Goal: Transaction & Acquisition: Purchase product/service

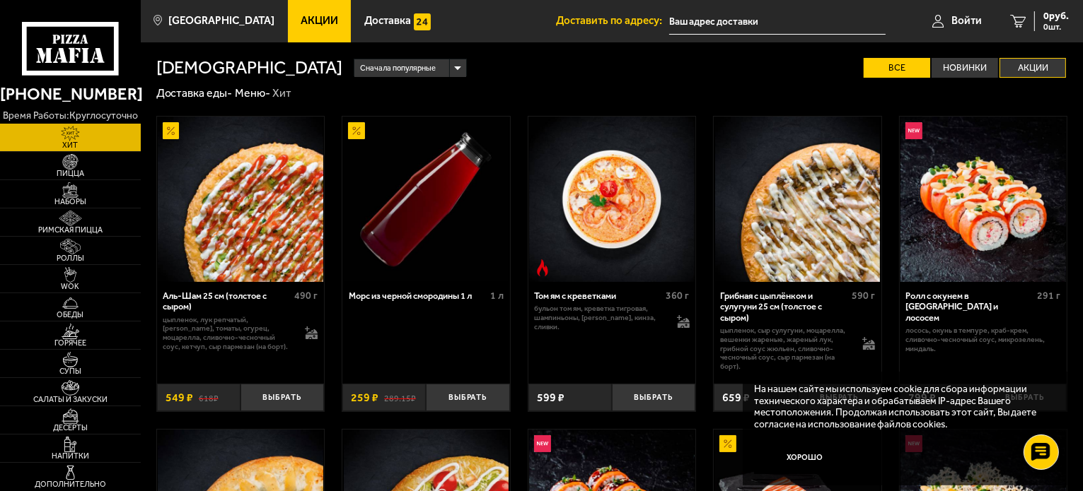
click at [1043, 69] on label "Акции" at bounding box center [1032, 68] width 66 height 21
click at [0, 0] on input "Акции" at bounding box center [0, 0] width 0 height 0
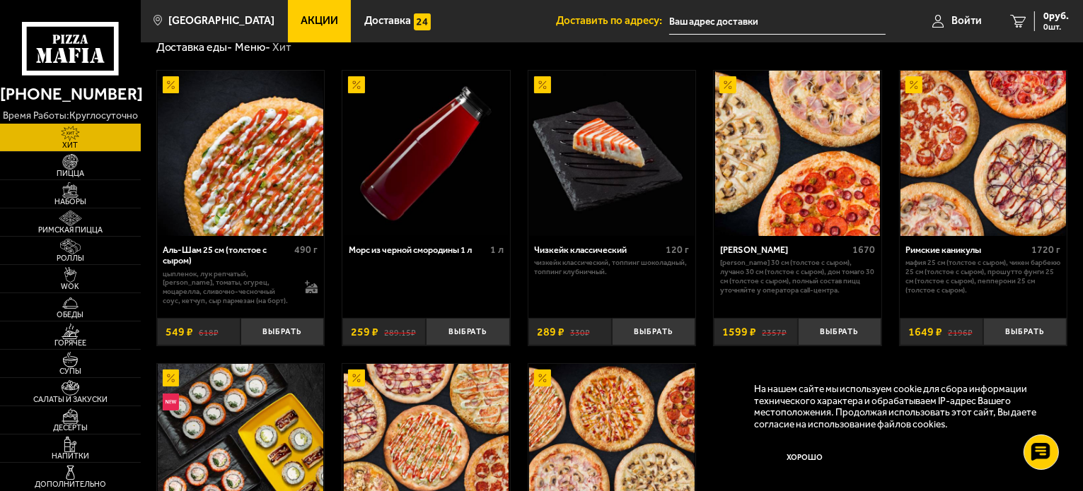
scroll to position [71, 0]
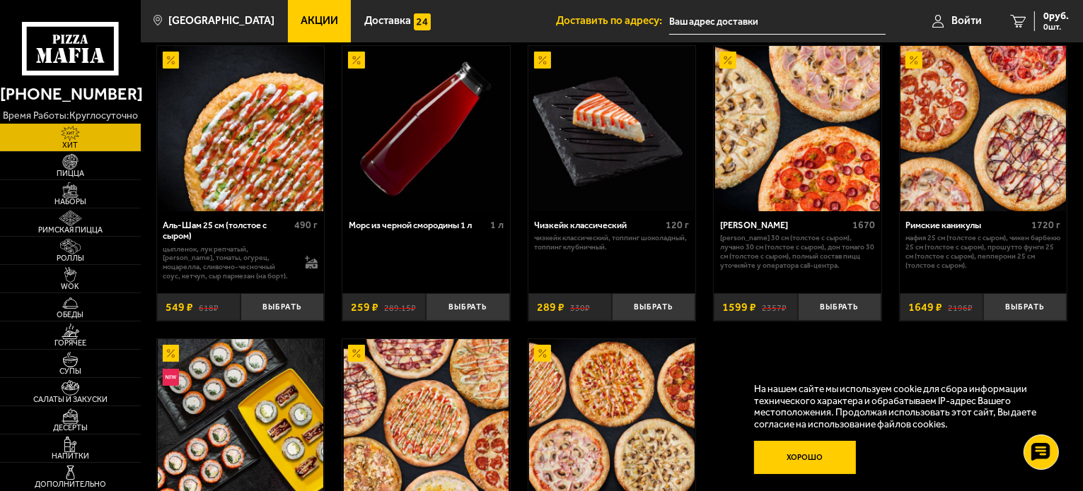
click at [809, 460] on button "Хорошо" at bounding box center [805, 458] width 102 height 34
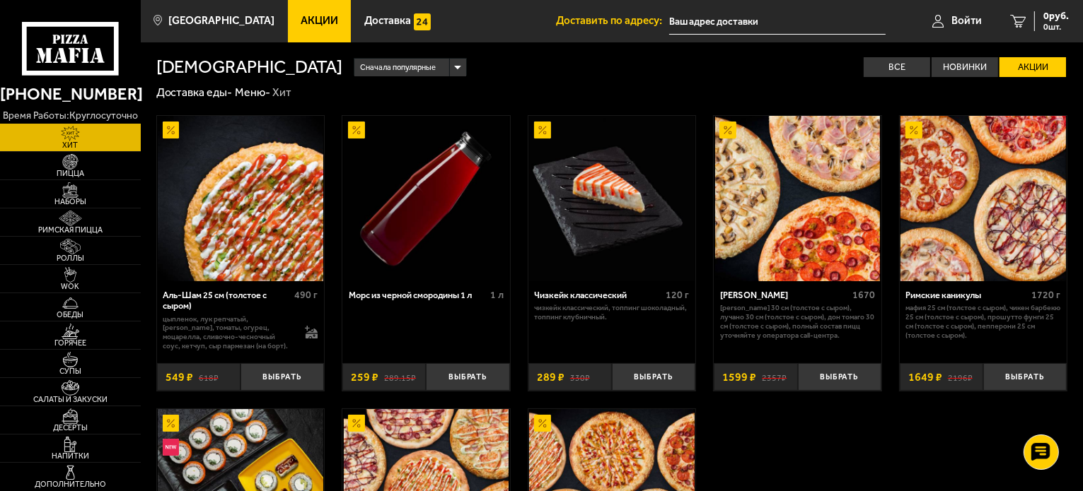
scroll to position [0, 0]
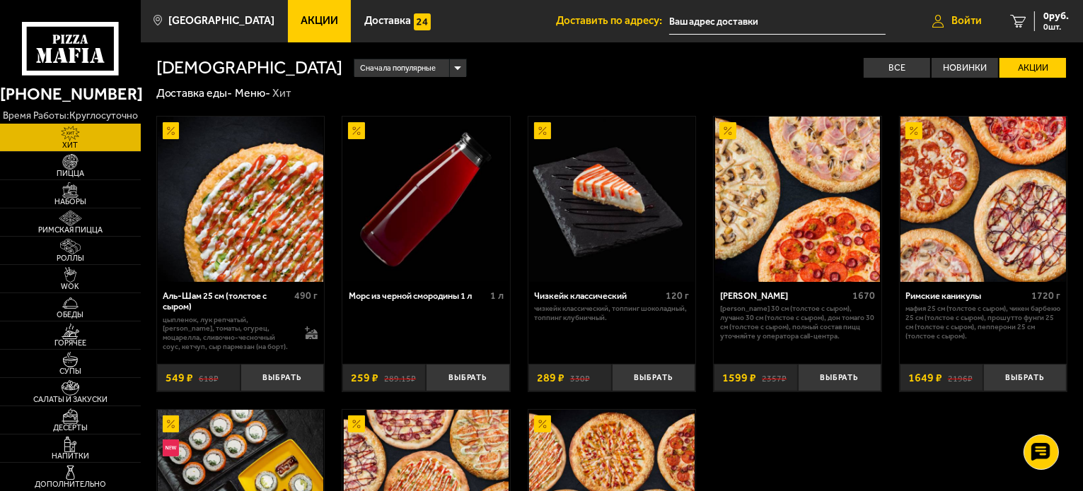
click at [961, 22] on span "Войти" at bounding box center [966, 21] width 30 height 11
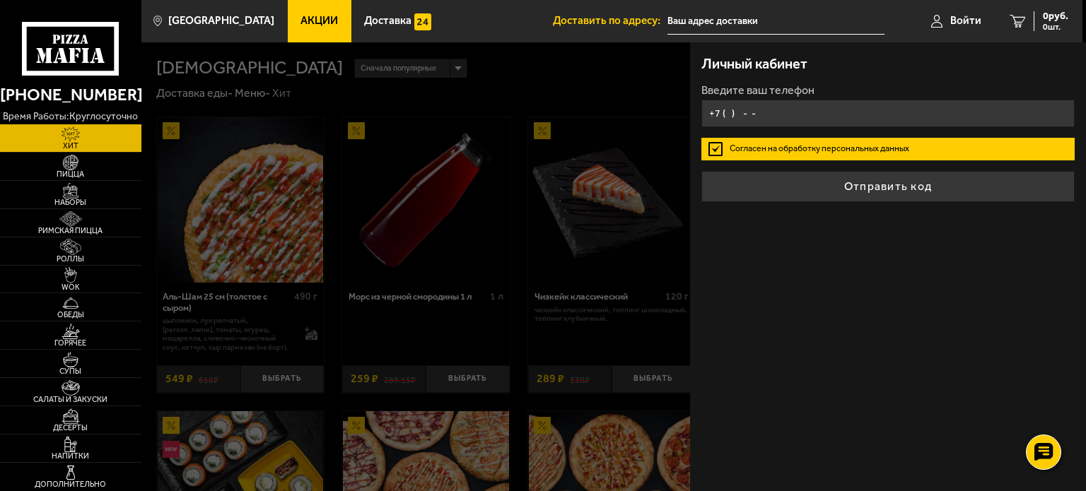
click at [861, 112] on input "+7 ( ) - -" at bounding box center [887, 114] width 373 height 28
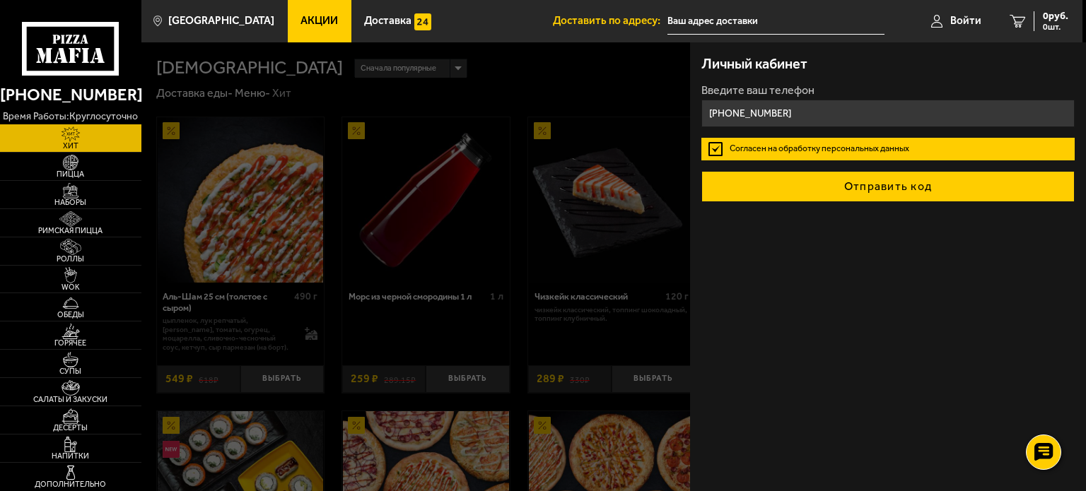
type input "[PHONE_NUMBER]"
click at [841, 185] on button "Отправить код" at bounding box center [887, 186] width 373 height 31
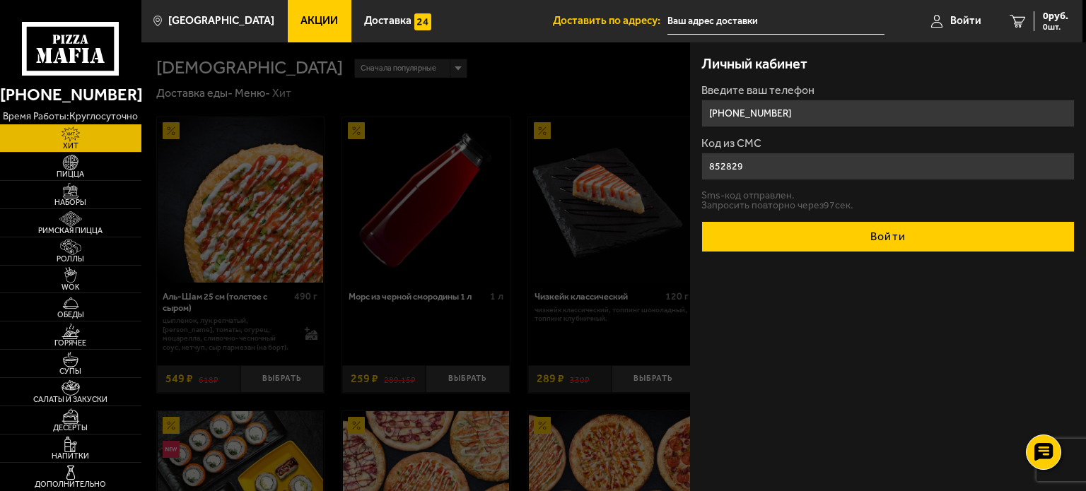
type input "852829"
click at [838, 230] on button "Войти" at bounding box center [887, 236] width 373 height 31
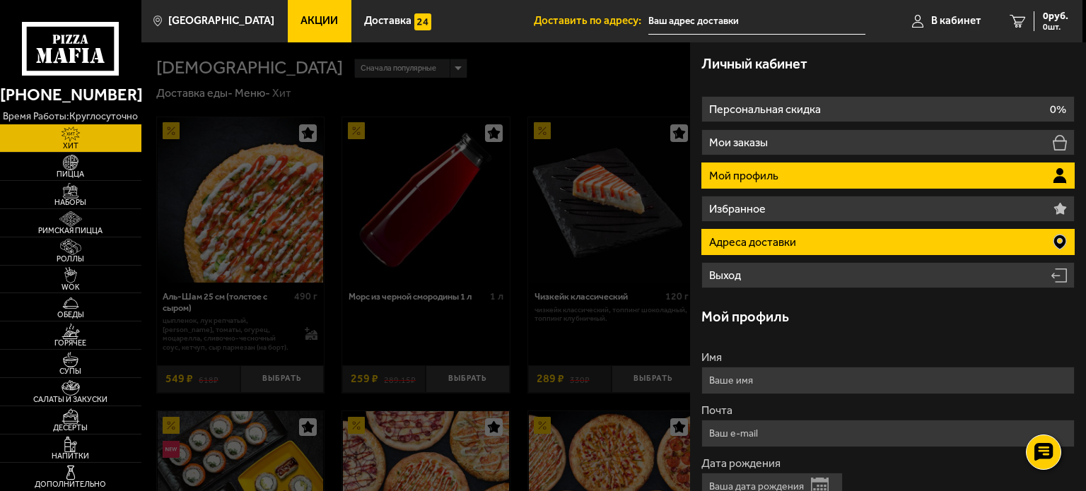
click at [823, 239] on li "Адреса доставки" at bounding box center [887, 242] width 373 height 26
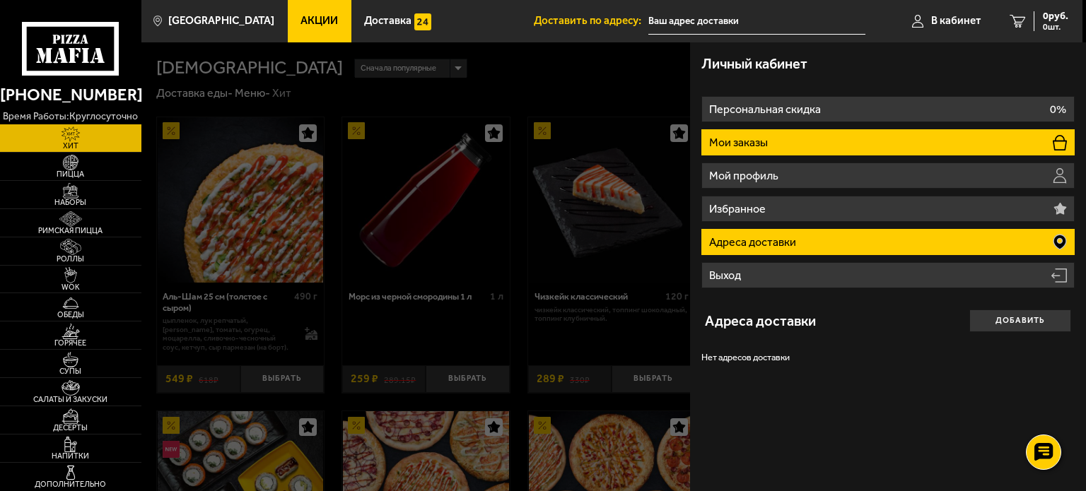
click at [806, 136] on li "Мои заказы" at bounding box center [887, 142] width 373 height 26
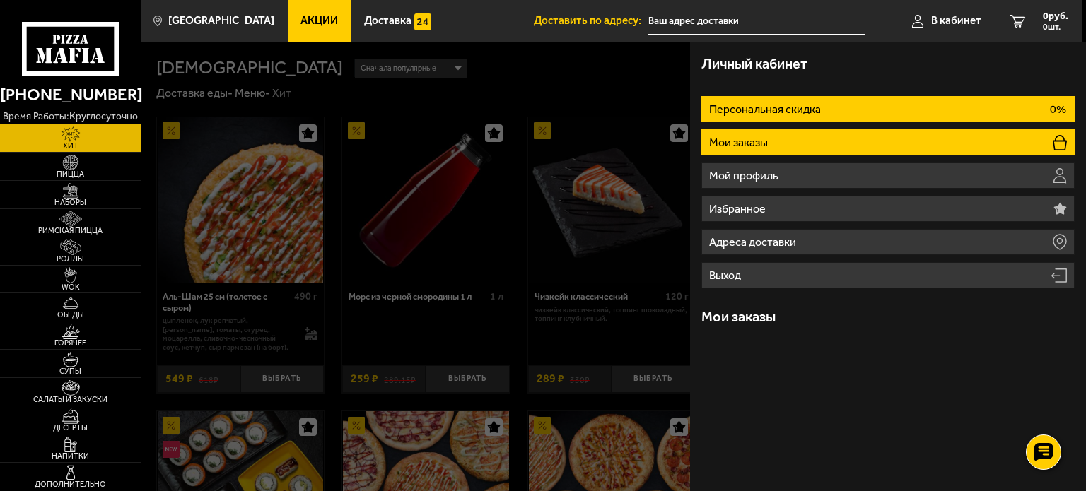
click at [819, 108] on p "Персональная скидка" at bounding box center [766, 109] width 115 height 11
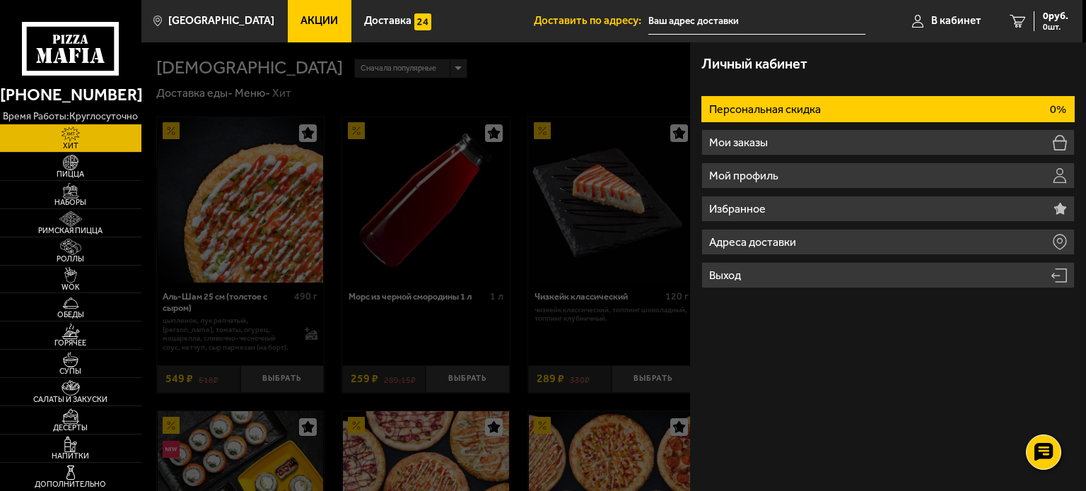
click at [713, 22] on input "text" at bounding box center [756, 21] width 217 height 26
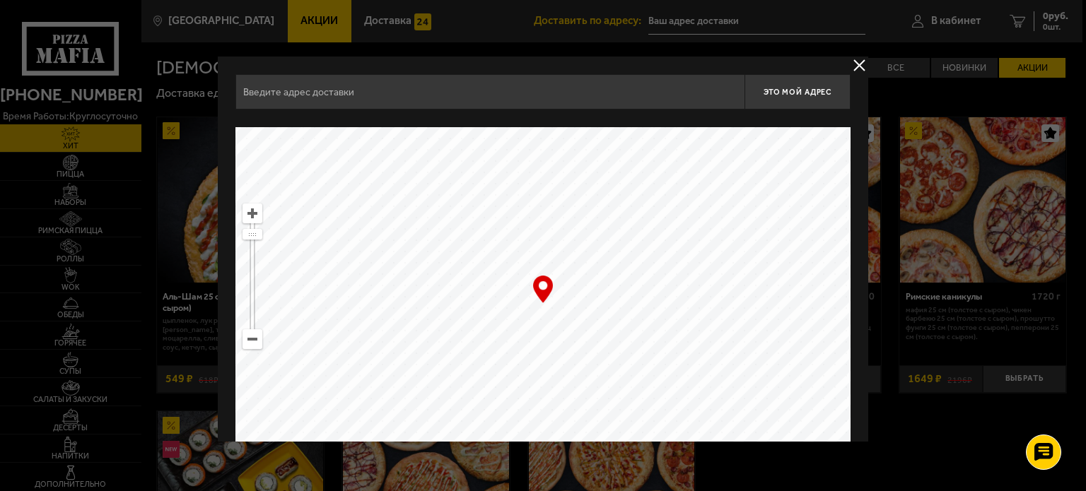
click at [581, 88] on input "text" at bounding box center [489, 91] width 509 height 35
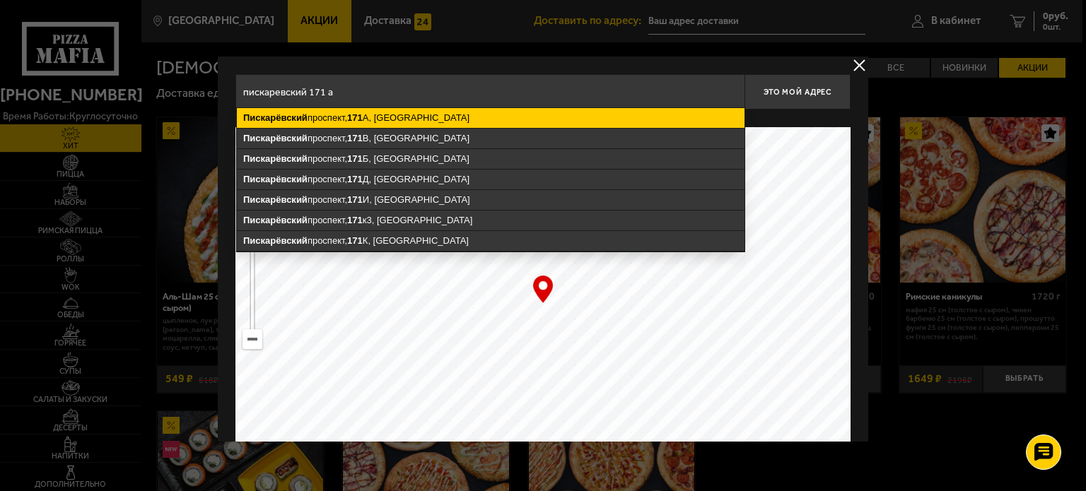
click at [451, 115] on ymaps "[STREET_ADDRESS]" at bounding box center [491, 118] width 508 height 20
type input "[STREET_ADDRESS]"
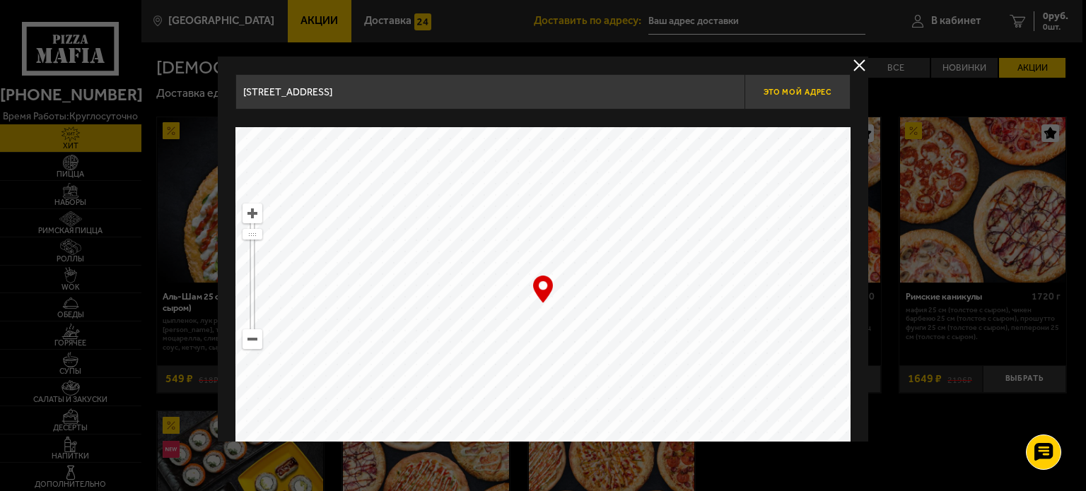
click at [811, 88] on span "Это мой адрес" at bounding box center [798, 92] width 68 height 9
type input "[STREET_ADDRESS]"
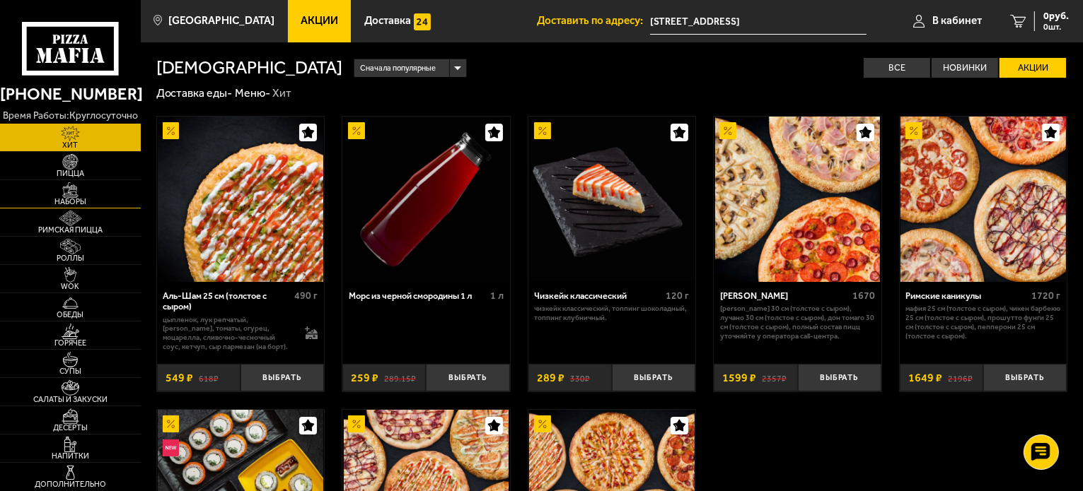
click at [64, 199] on span "Наборы" at bounding box center [70, 202] width 141 height 8
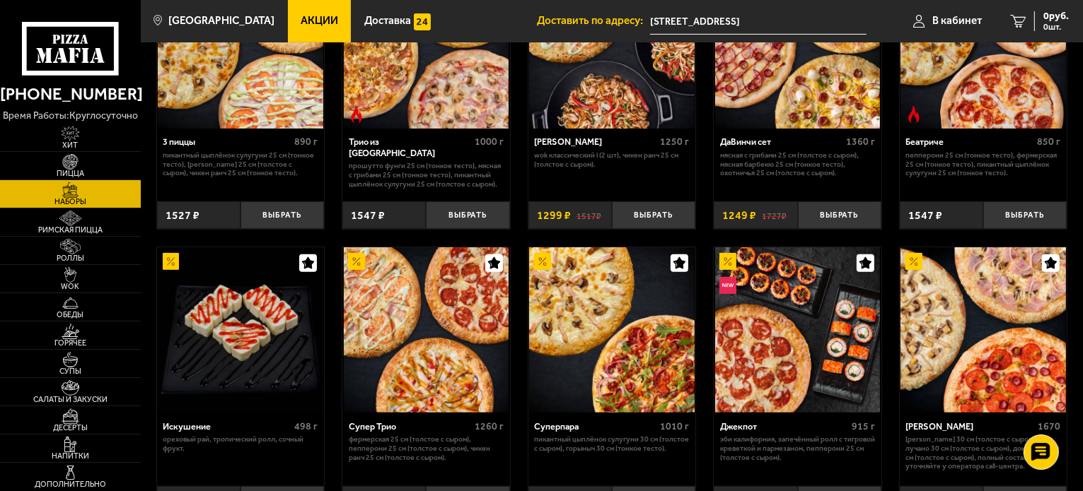
scroll to position [424, 0]
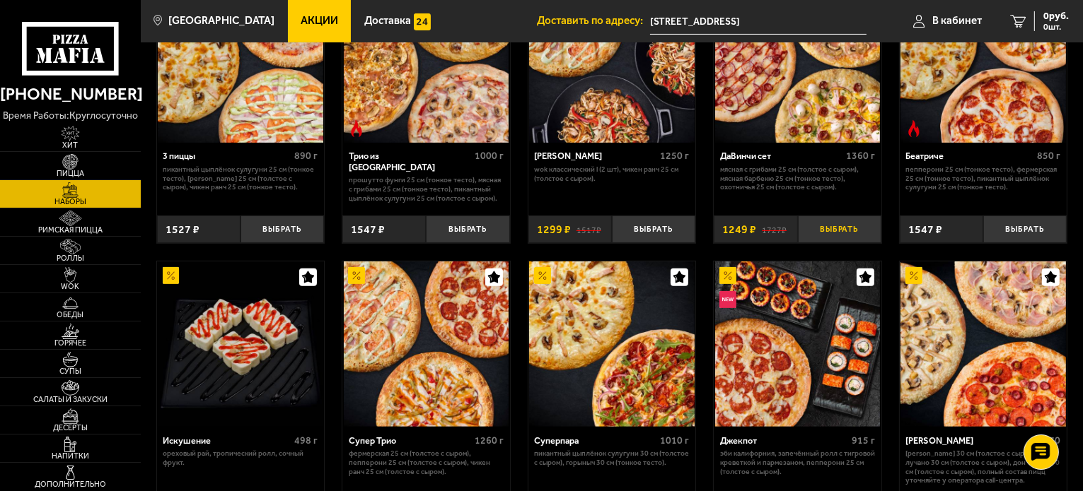
click at [848, 225] on button "Выбрать" at bounding box center [839, 230] width 83 height 28
click at [1031, 19] on span "1249 руб." at bounding box center [1047, 16] width 42 height 10
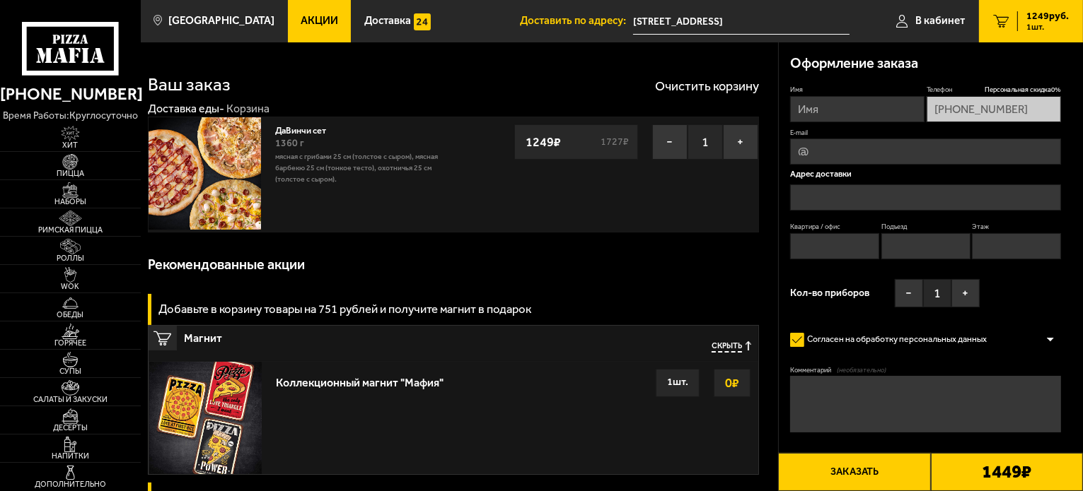
type input "[STREET_ADDRESS]"
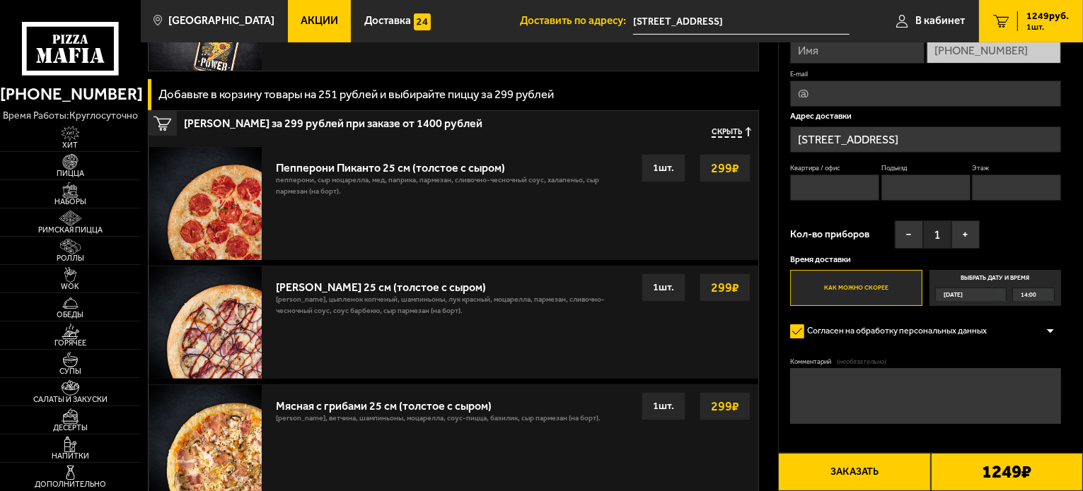
scroll to position [424, 0]
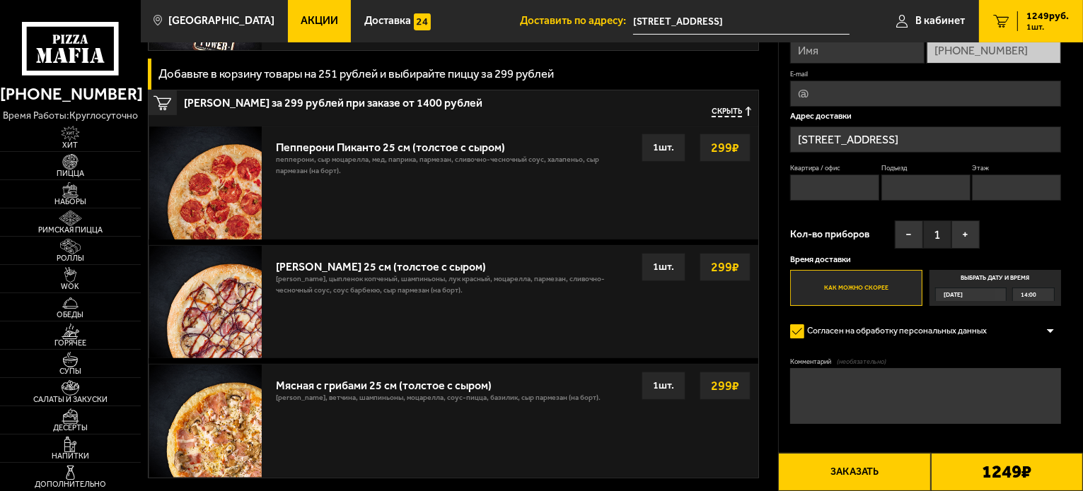
click at [976, 463] on div "1249 ₽" at bounding box center [1007, 472] width 152 height 38
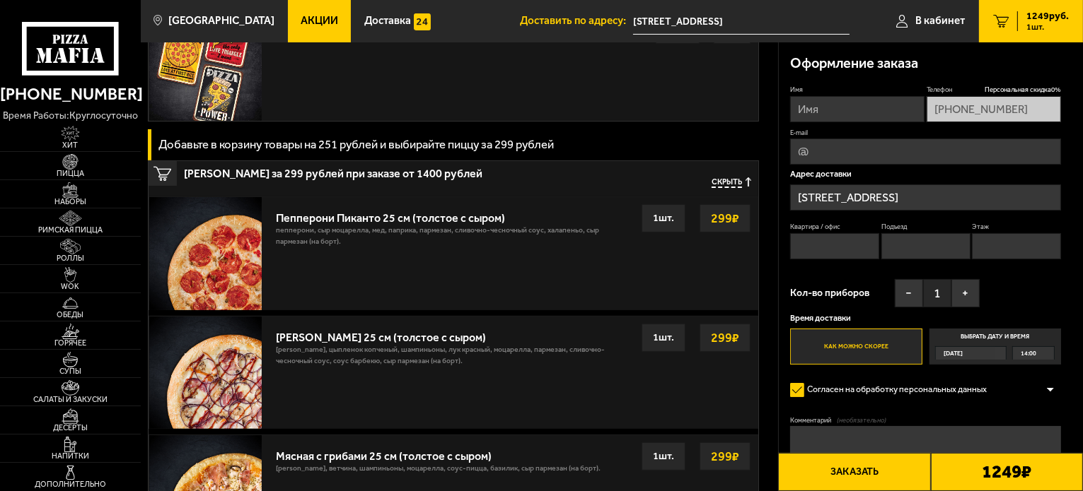
click at [877, 107] on input "Имя" at bounding box center [857, 109] width 134 height 26
type input "Ленис"
type input "[PERSON_NAME]"
click at [843, 147] on input "E-mail" at bounding box center [925, 152] width 271 height 26
type input "[EMAIL_ADDRESS][DOMAIN_NAME]"
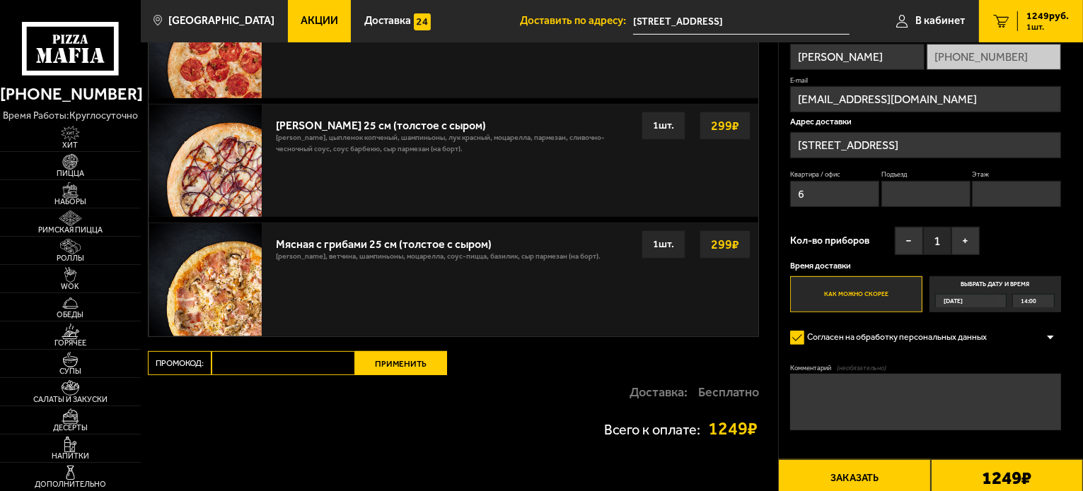
scroll to position [663, 0]
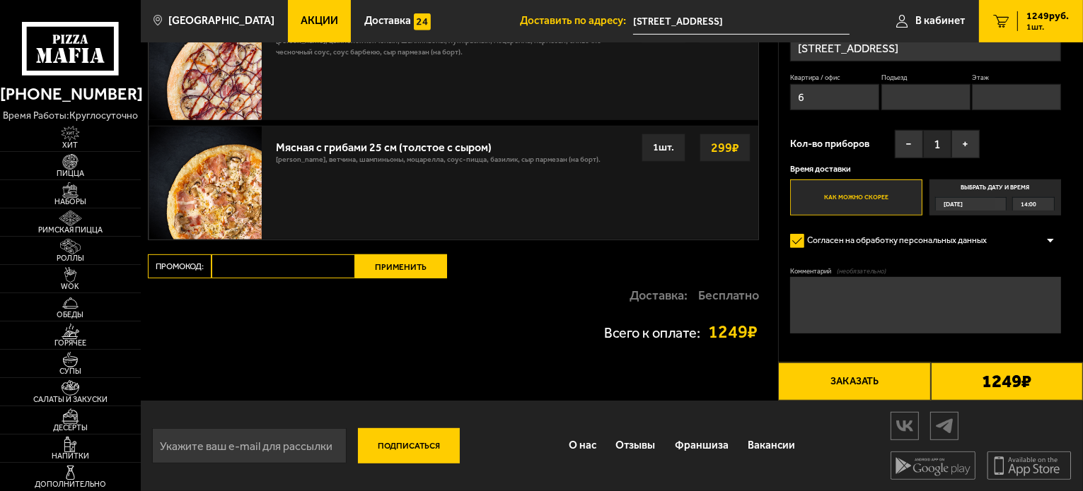
type input "6"
click at [984, 383] on b "1249 ₽" at bounding box center [1006, 382] width 49 height 18
click at [871, 388] on button "Заказать" at bounding box center [854, 382] width 152 height 38
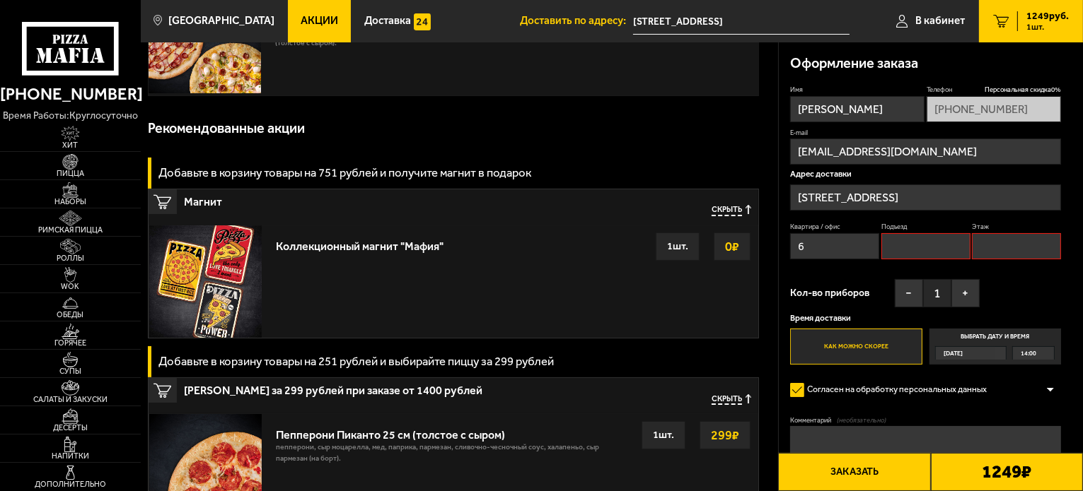
scroll to position [120, 0]
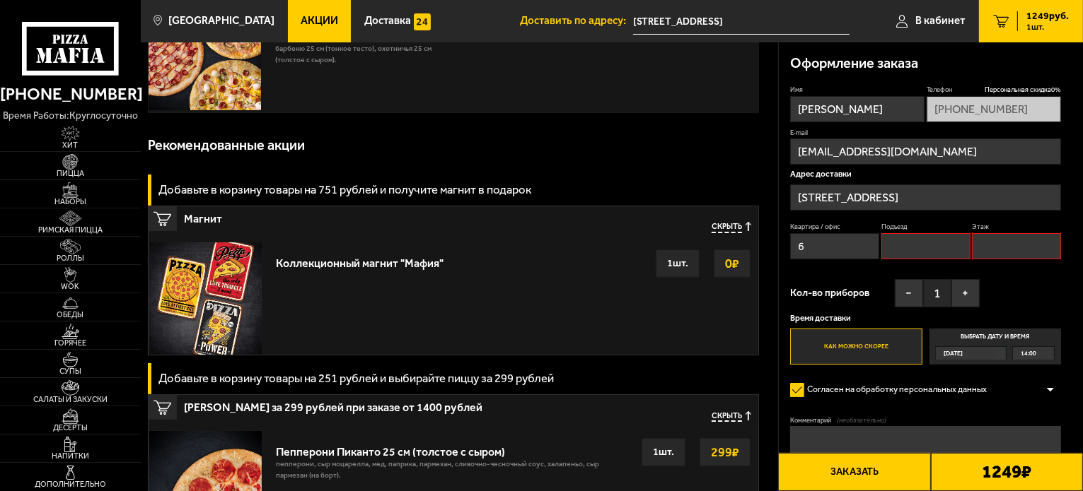
click at [945, 247] on input "Подъезд" at bounding box center [925, 246] width 89 height 26
type input "0"
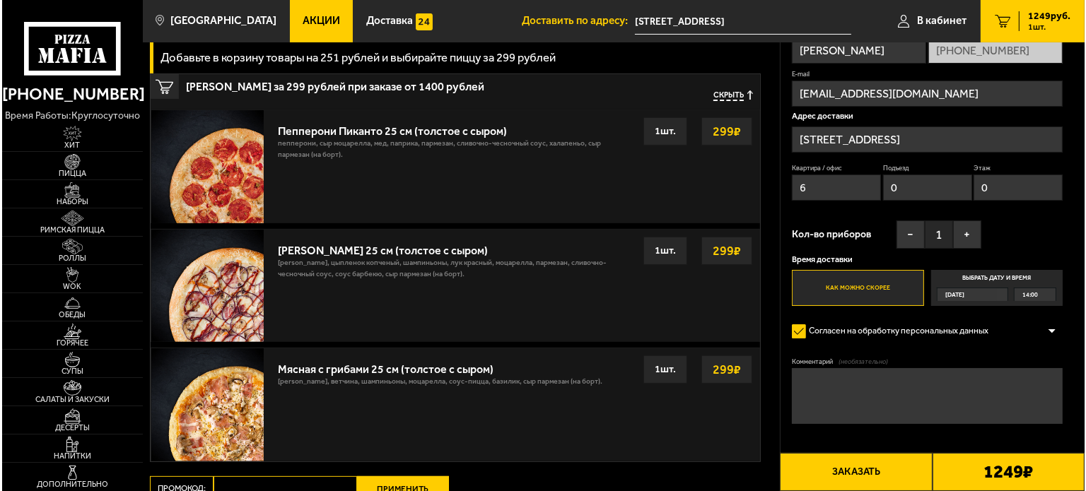
scroll to position [473, 0]
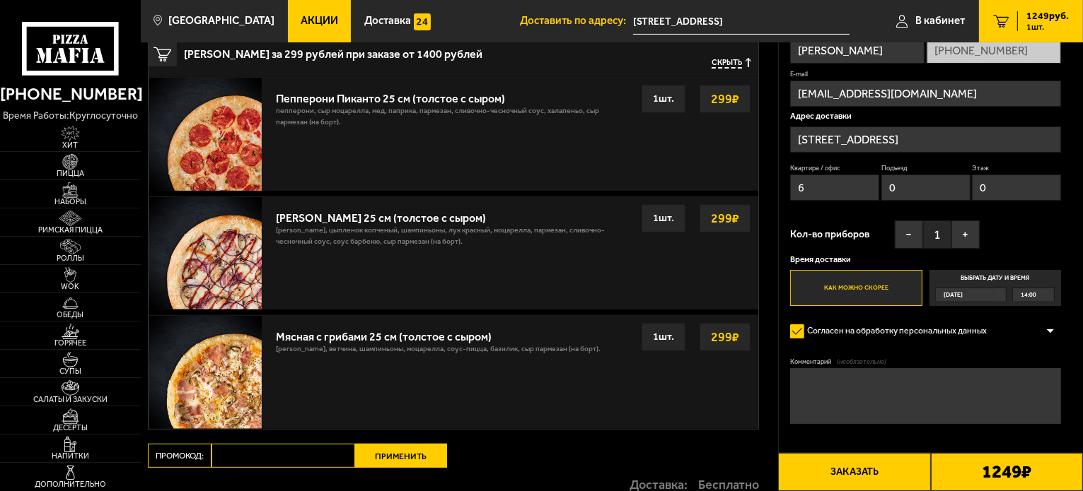
type input "0"
click at [897, 473] on button "Заказать" at bounding box center [854, 472] width 152 height 38
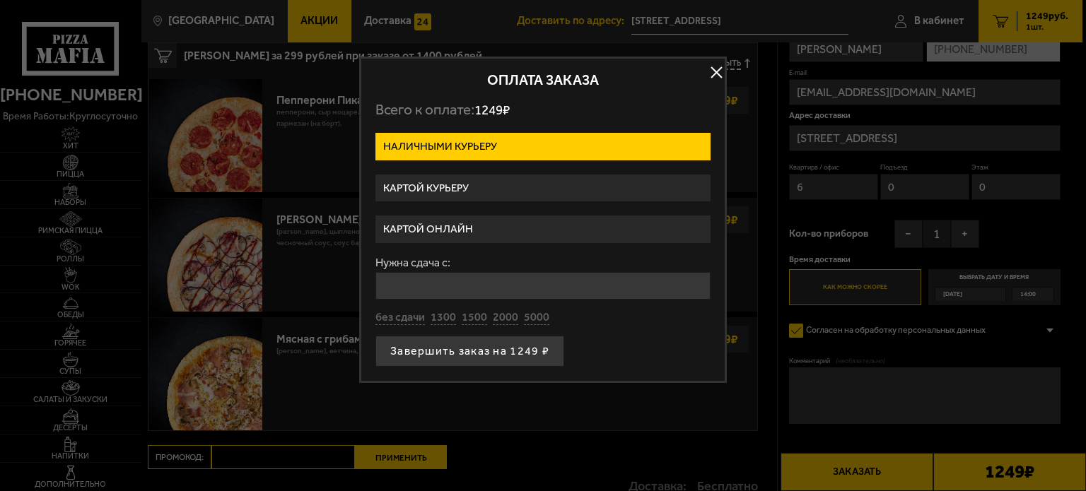
click at [469, 228] on label "Картой онлайн" at bounding box center [542, 230] width 335 height 28
click at [0, 0] on input "Картой онлайн" at bounding box center [0, 0] width 0 height 0
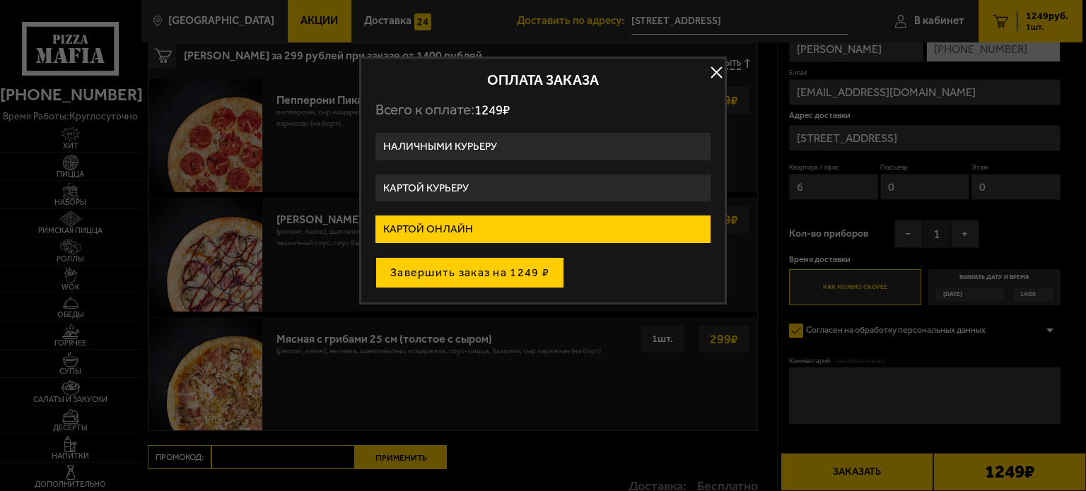
click at [463, 266] on button "Завершить заказ на 1249 ₽" at bounding box center [469, 272] width 189 height 31
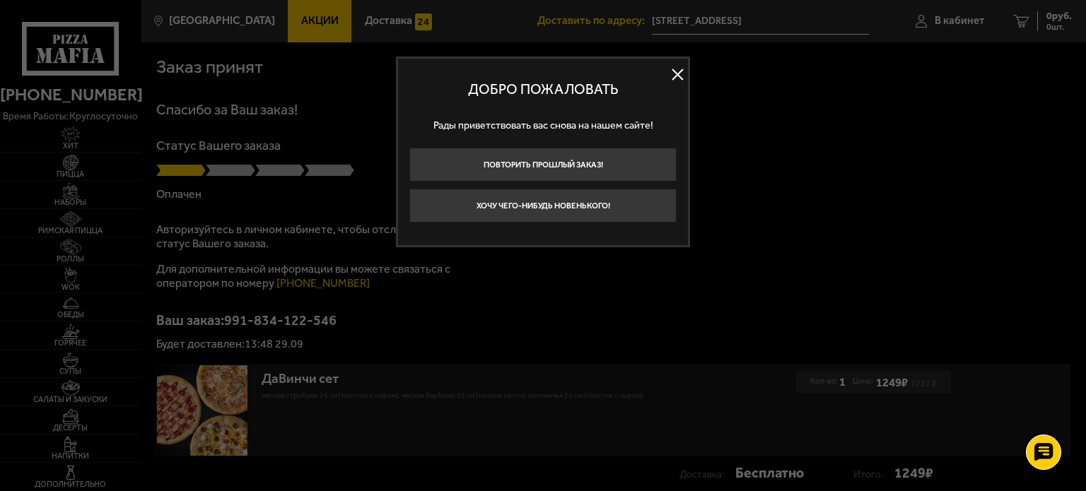
click at [681, 74] on button at bounding box center [677, 74] width 21 height 21
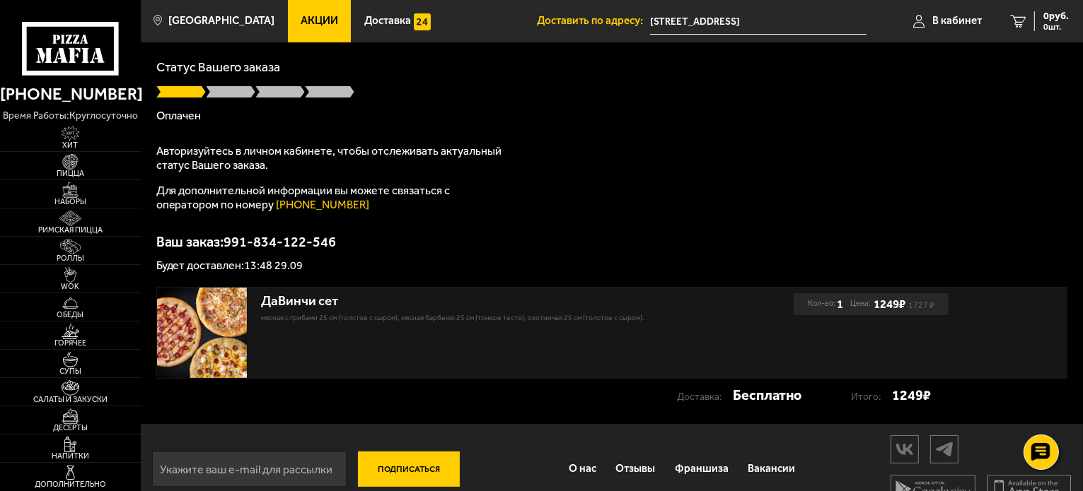
scroll to position [101, 0]
